Goal: Task Accomplishment & Management: Manage account settings

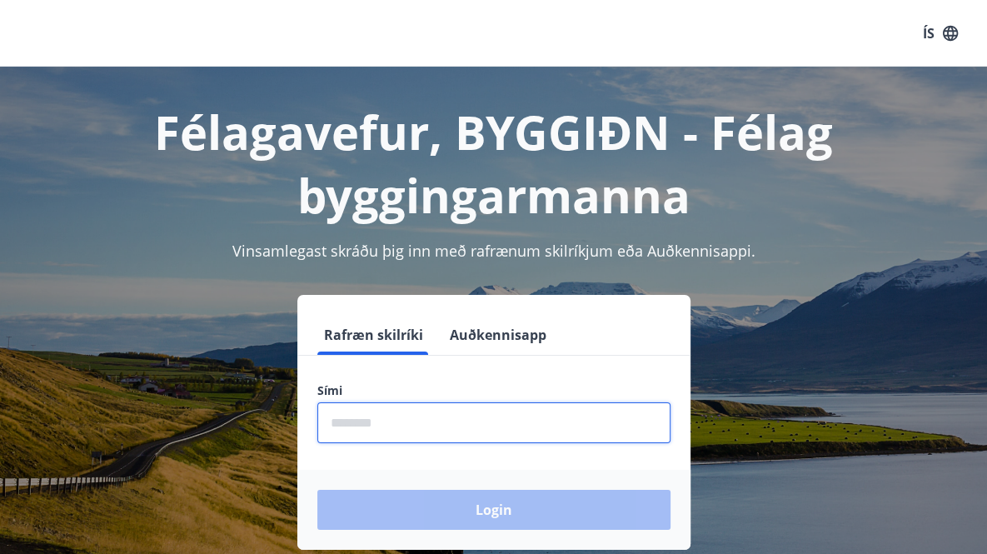
click at [482, 429] on input "phone" at bounding box center [493, 422] width 353 height 41
type input "********"
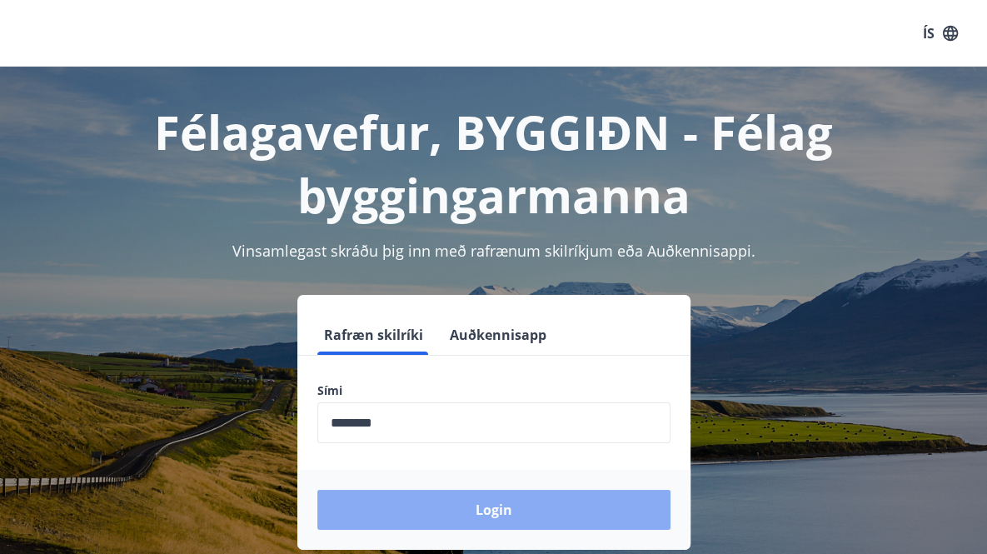
click at [477, 507] on button "Login" at bounding box center [493, 510] width 353 height 40
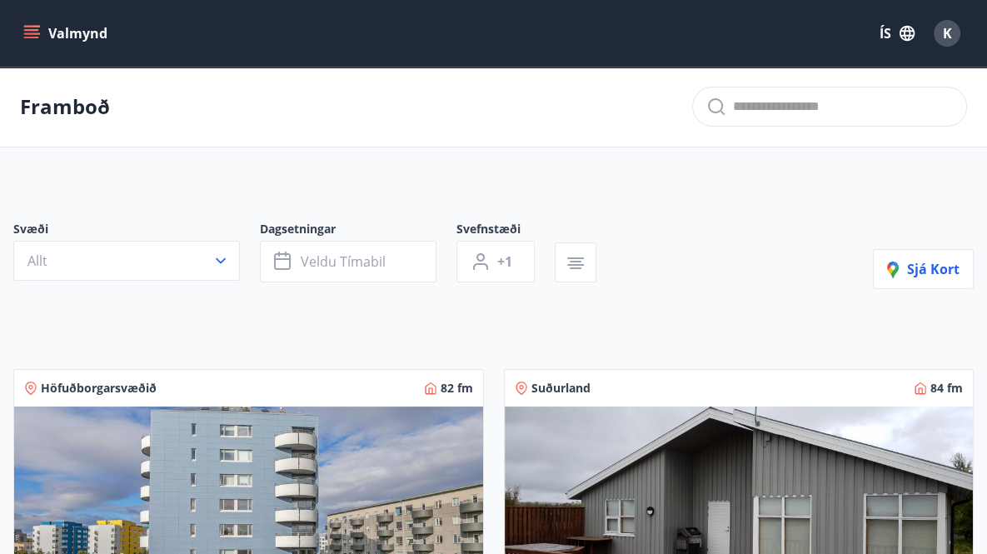
click at [77, 37] on button "Valmynd" at bounding box center [67, 33] width 94 height 30
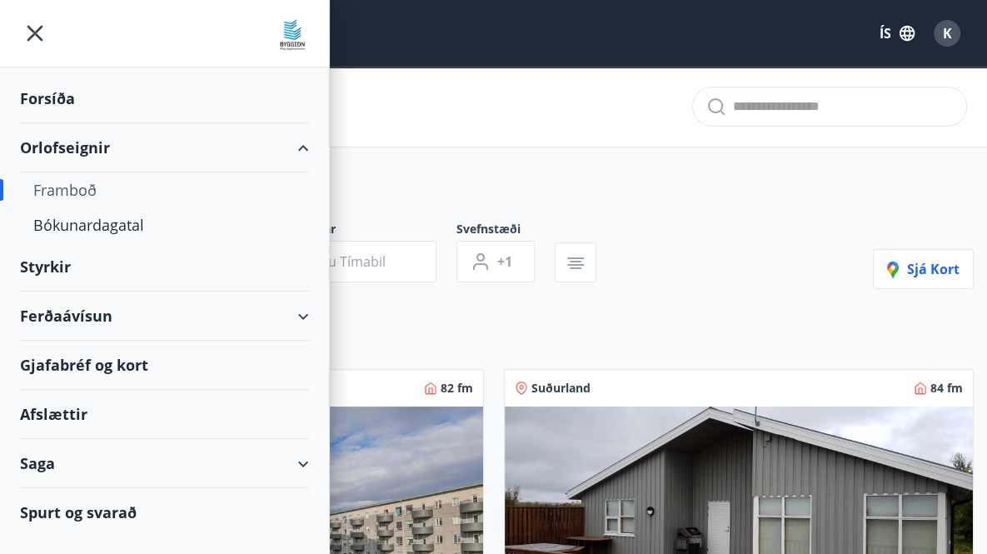
click at [186, 457] on div "Saga" at bounding box center [164, 463] width 289 height 49
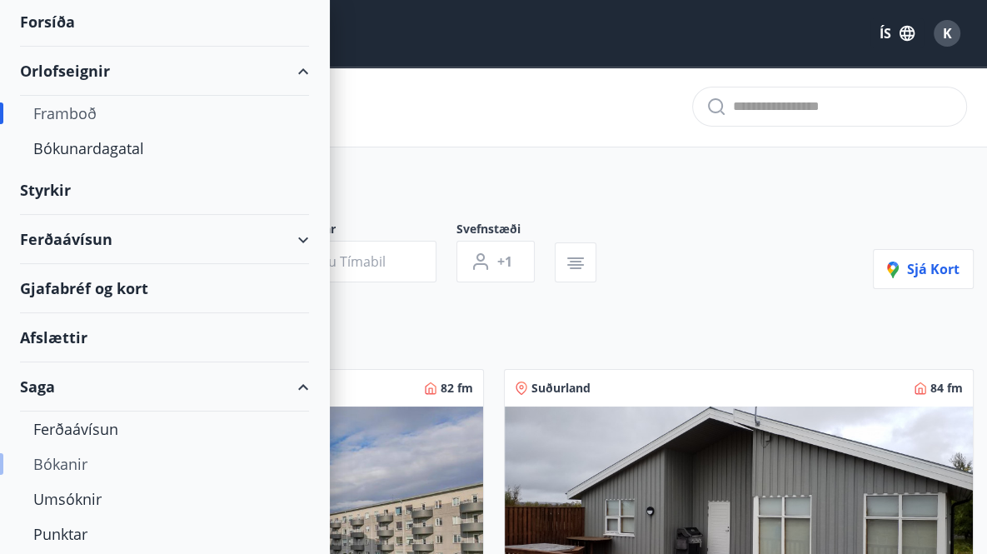
scroll to position [226, 0]
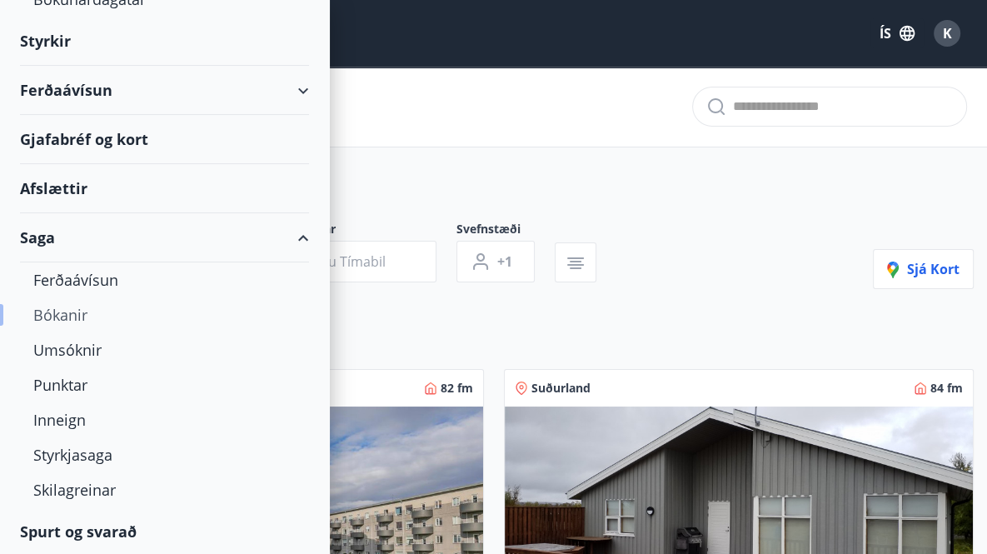
click at [72, 315] on div "Bókanir" at bounding box center [164, 314] width 262 height 35
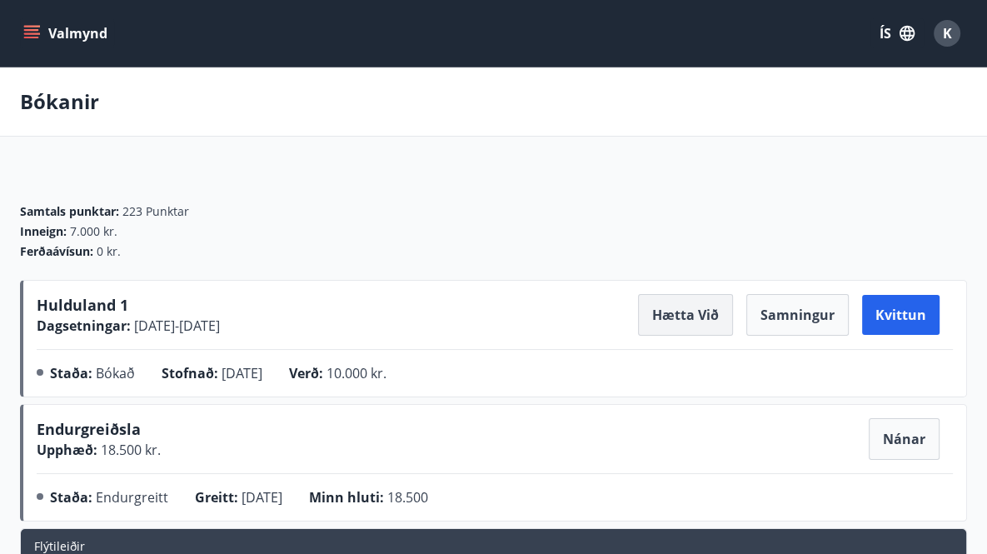
click at [684, 317] on button "Hætta við" at bounding box center [685, 315] width 95 height 42
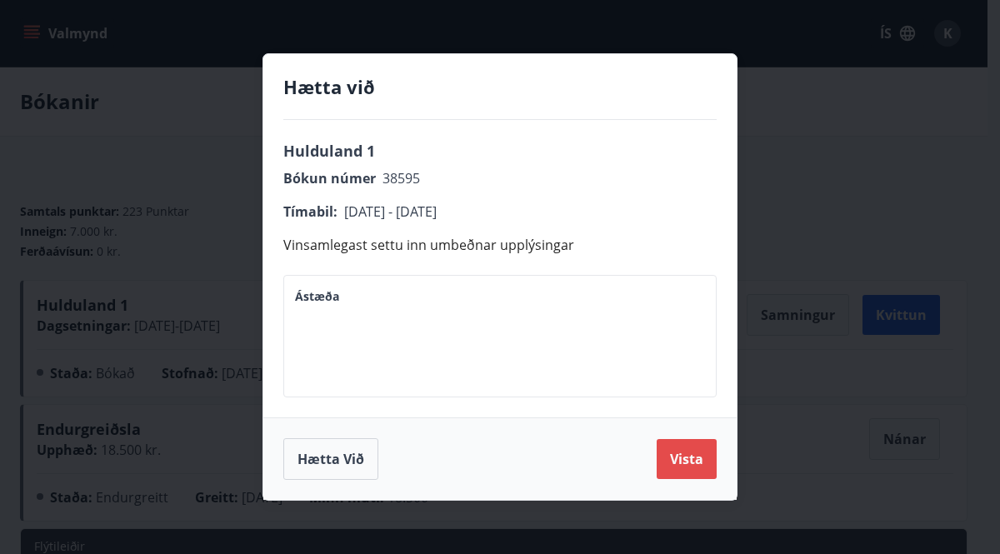
click at [703, 459] on button "Vista" at bounding box center [686, 459] width 60 height 40
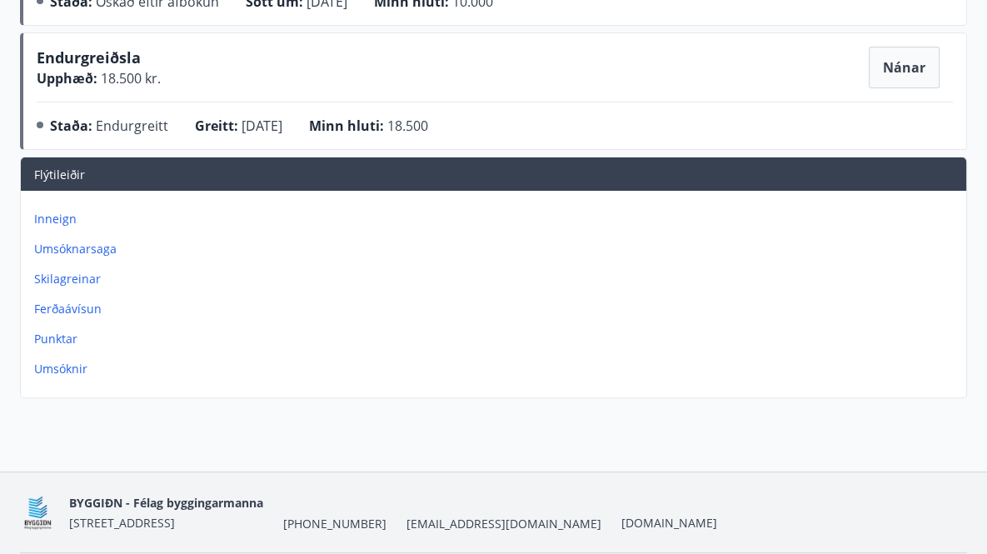
scroll to position [427, 0]
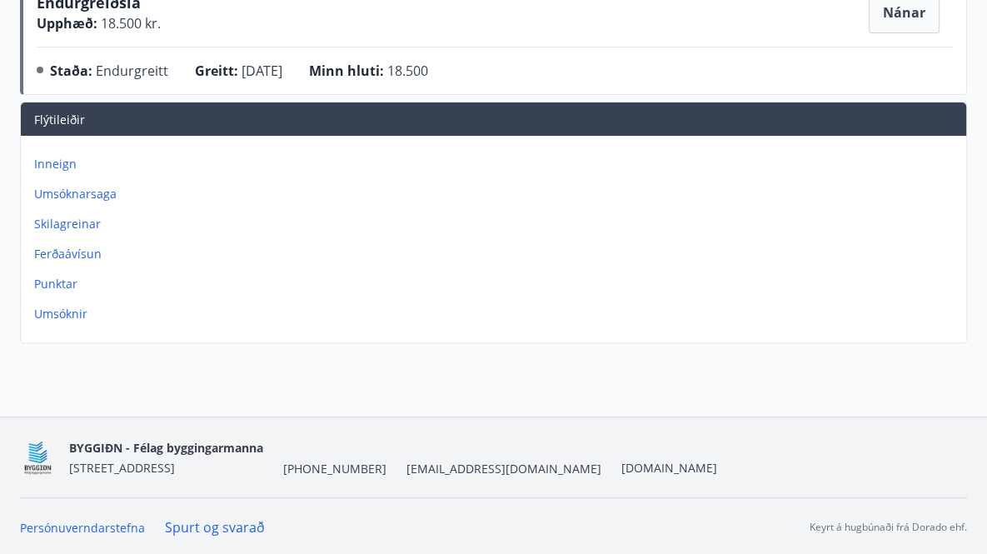
click at [55, 163] on p "Inneign" at bounding box center [497, 164] width 926 height 17
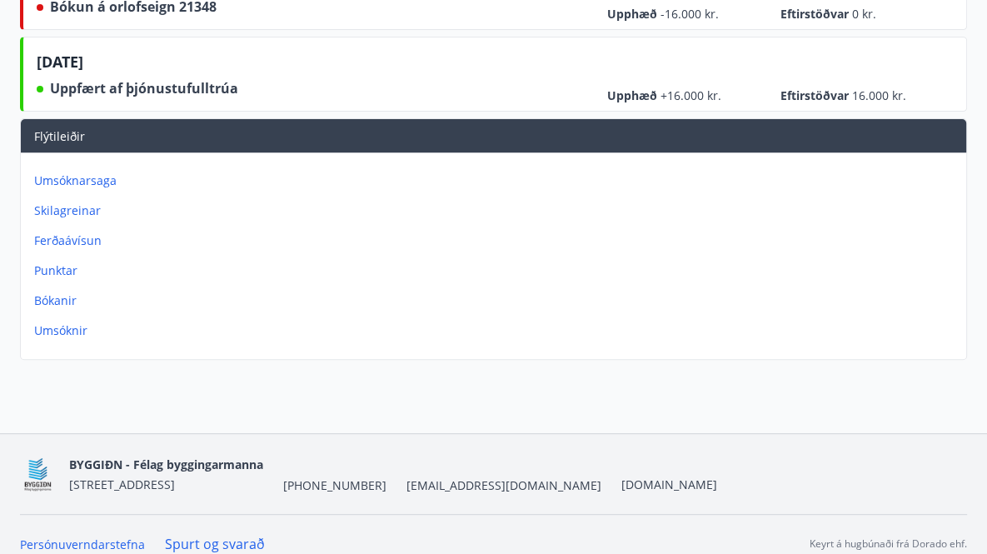
scroll to position [500, 0]
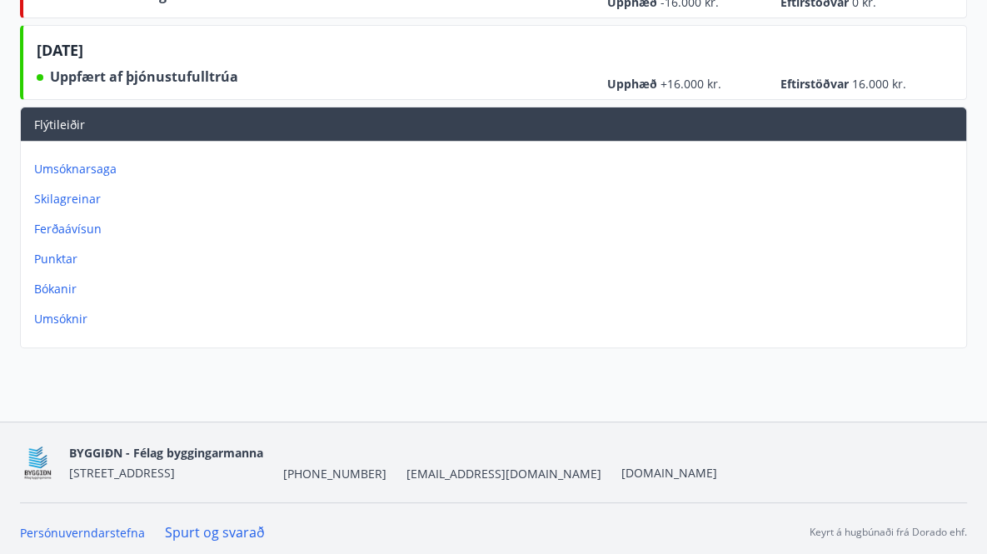
click at [64, 229] on p "Ferðaávísun" at bounding box center [497, 229] width 926 height 17
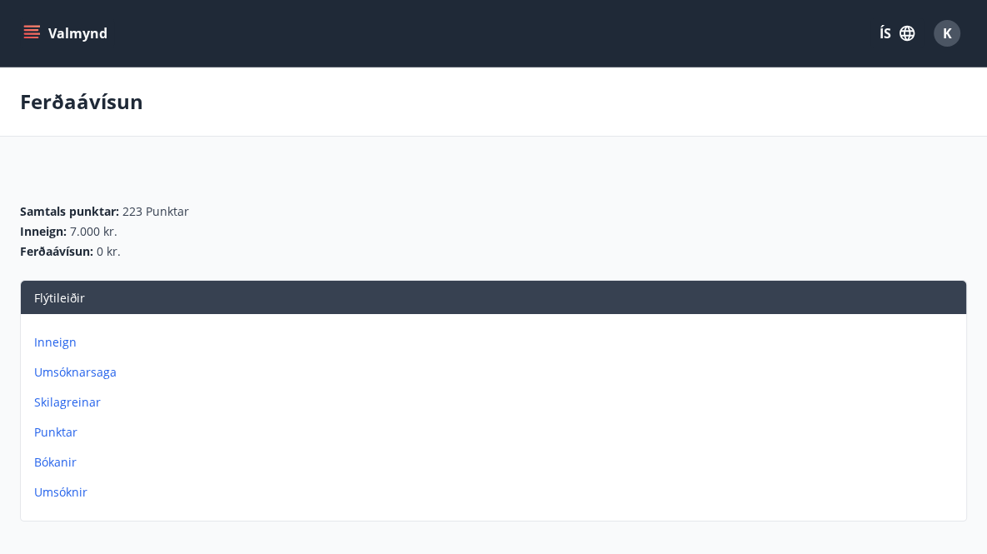
click at [63, 434] on p "Punktar" at bounding box center [497, 432] width 926 height 17
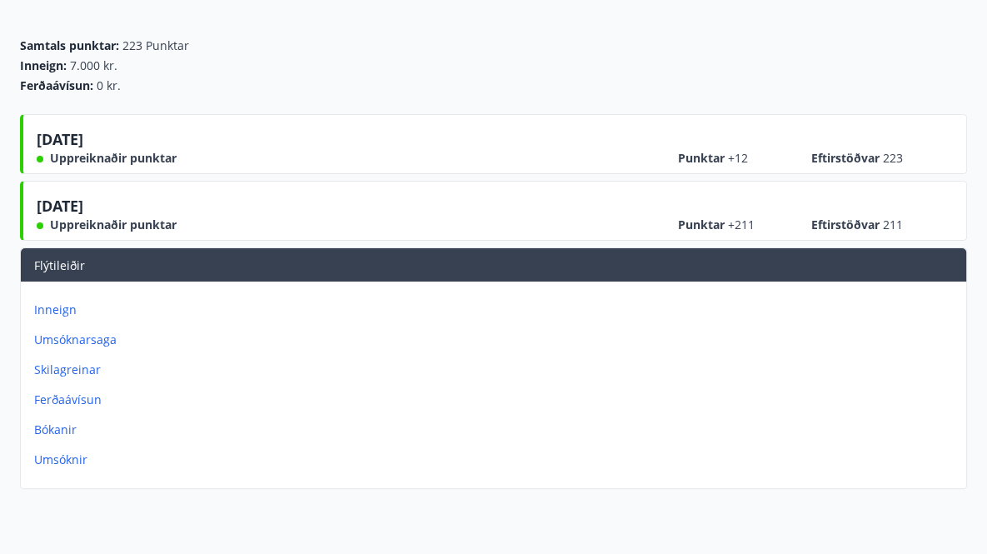
scroll to position [167, 0]
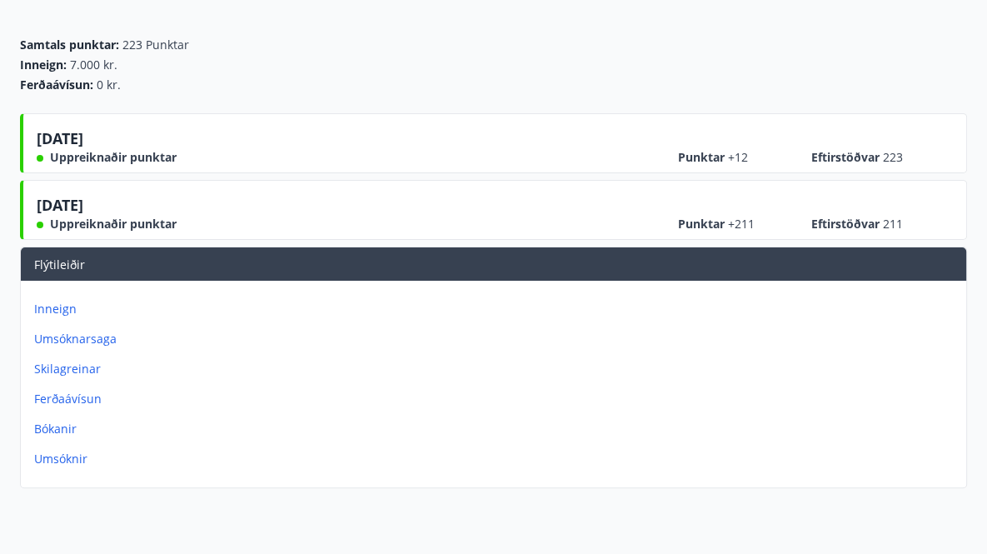
click at [59, 313] on p "Inneign" at bounding box center [497, 309] width 926 height 17
